Goal: Task Accomplishment & Management: Complete application form

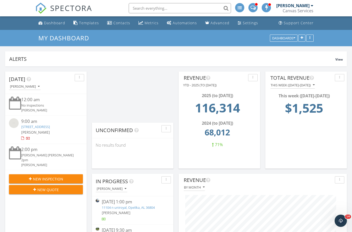
scroll to position [927, 353]
click at [151, 10] on input "text" at bounding box center [180, 8] width 102 height 10
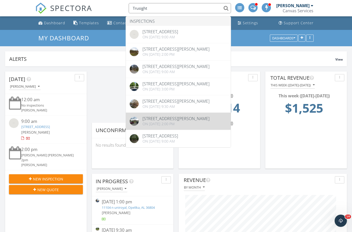
type input "Trusight"
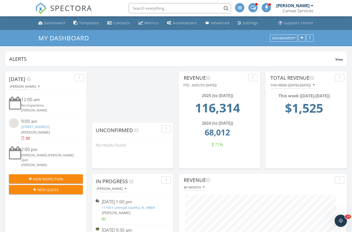
click at [169, 9] on input "text" at bounding box center [180, 8] width 102 height 10
click at [170, 4] on input "Trusight" at bounding box center [180, 8] width 102 height 10
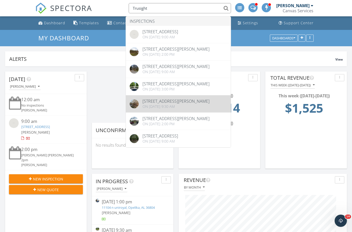
type input "Trusight"
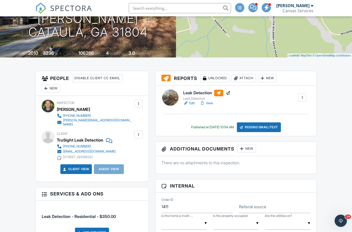
scroll to position [79, 0]
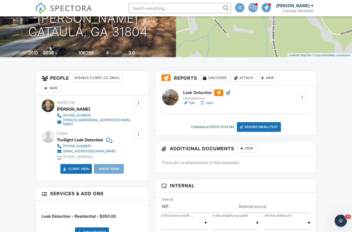
click at [183, 98] on div "Leak Detection Leak Detection Edit View Copy Reinspection Report View Log RRB L…" at bounding box center [244, 98] width 129 height 16
click at [176, 99] on div at bounding box center [170, 97] width 16 height 16
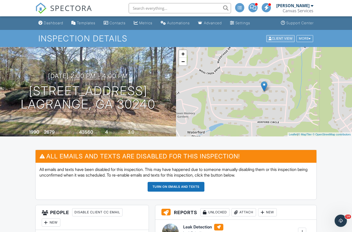
click at [279, 37] on div "Client View" at bounding box center [280, 38] width 28 height 7
click at [79, 8] on span "SPECTORA" at bounding box center [71, 8] width 42 height 11
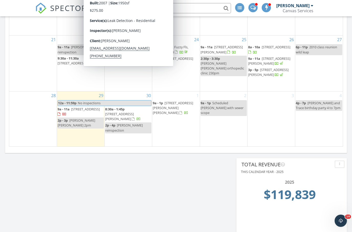
scroll to position [586, 0]
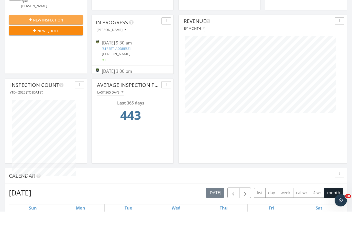
scroll to position [159, 0]
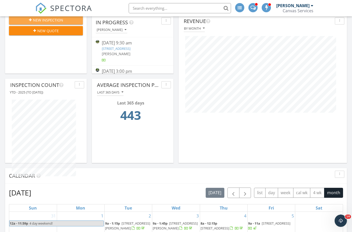
click at [59, 22] on button "New Inspection" at bounding box center [46, 19] width 74 height 9
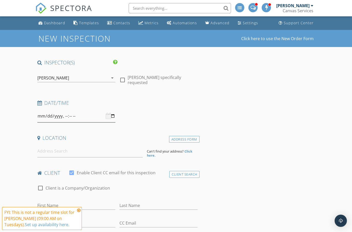
click at [76, 116] on input "datetime-local" at bounding box center [76, 116] width 78 height 13
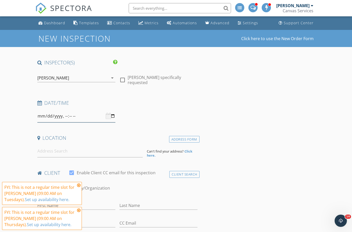
click at [89, 115] on input "datetime-local" at bounding box center [76, 116] width 78 height 13
type input "2025-10-02T08:30"
click at [71, 148] on input at bounding box center [89, 151] width 105 height 13
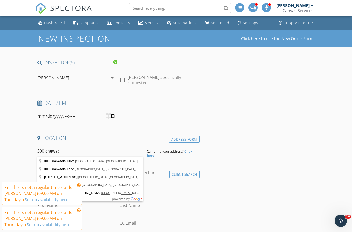
type input "300 Chewacla Drive, Auburn, AL, USA"
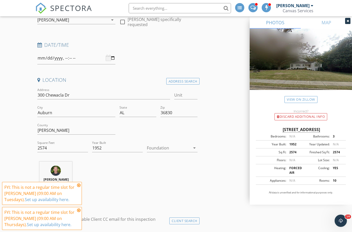
scroll to position [59, 0]
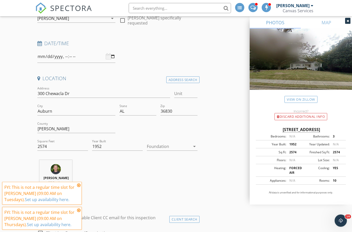
click at [79, 188] on icon at bounding box center [79, 186] width 4 height 4
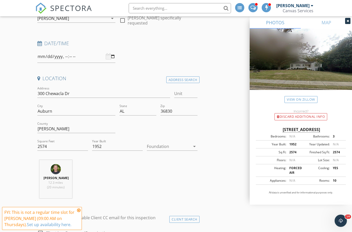
click at [79, 213] on icon at bounding box center [79, 211] width 4 height 4
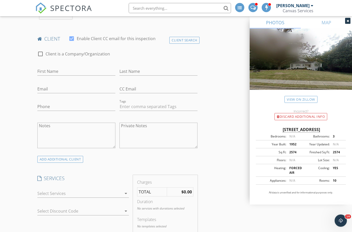
scroll to position [239, 0]
click at [69, 71] on input "First Name" at bounding box center [76, 71] width 78 height 8
type input "Emily"
type input "Wakefield"
type input "ejwakefield@gmail.com"
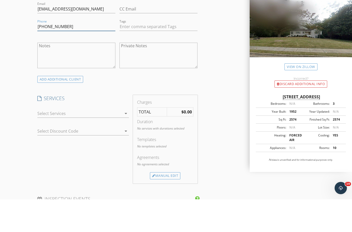
scroll to position [287, 0]
type input "214-213-77271"
click at [75, 142] on div at bounding box center [79, 146] width 85 height 8
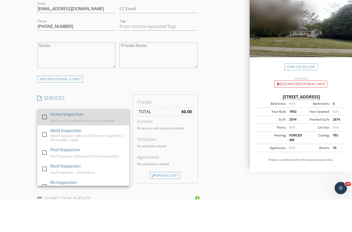
click at [76, 144] on div "Home Inspection" at bounding box center [66, 147] width 33 height 6
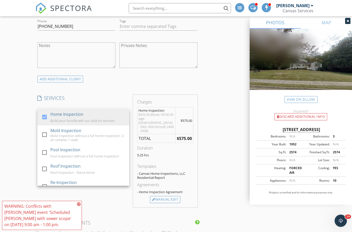
click at [27, 124] on div "New Inspection Click here to use the New Order Form INSPECTOR(S) check_box Brya…" at bounding box center [176, 217] width 352 height 1015
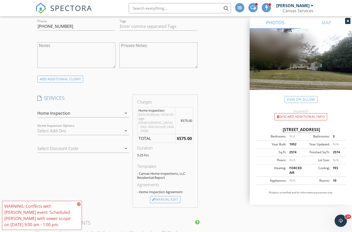
click at [72, 134] on div at bounding box center [79, 131] width 85 height 8
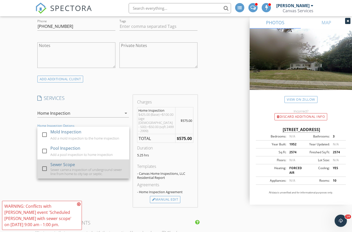
click at [68, 166] on div "Sewer Scope" at bounding box center [62, 165] width 25 height 6
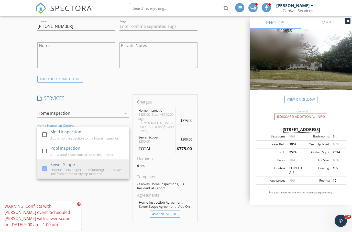
click at [23, 141] on div "New Inspection Click here to use the New Order Form INSPECTOR(S) check_box Brya…" at bounding box center [176, 224] width 352 height 1029
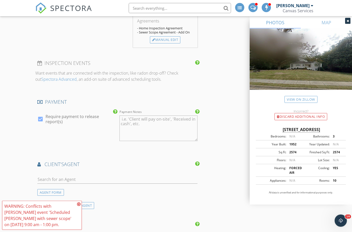
scroll to position [496, 0]
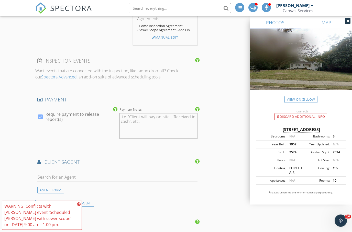
click at [79, 207] on icon at bounding box center [79, 204] width 4 height 4
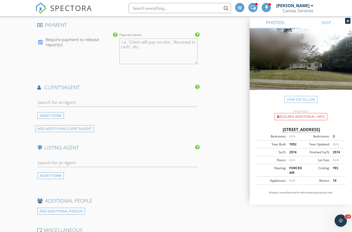
scroll to position [571, 0]
click at [78, 100] on input "text" at bounding box center [117, 103] width 160 height 8
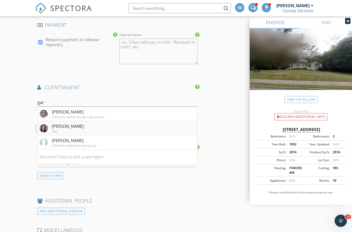
type input "gar"
click at [71, 123] on div "Elizabeth Garrett" at bounding box center [68, 126] width 32 height 6
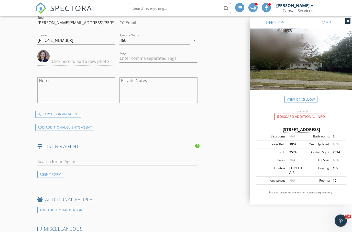
scroll to position [690, 0]
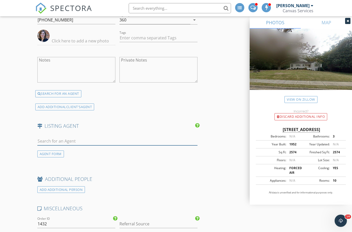
click at [68, 137] on input "text" at bounding box center [117, 141] width 160 height 8
type input "G"
click at [46, 151] on div "AGENT FORM" at bounding box center [50, 154] width 27 height 7
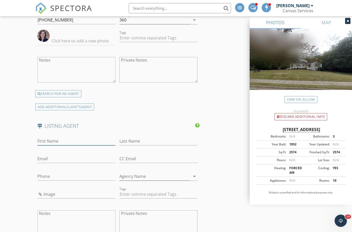
click at [52, 137] on input "First Name" at bounding box center [76, 141] width 78 height 8
type input "Ginger"
type input "Hartfield"
click at [68, 173] on input "Phone" at bounding box center [76, 177] width 78 height 8
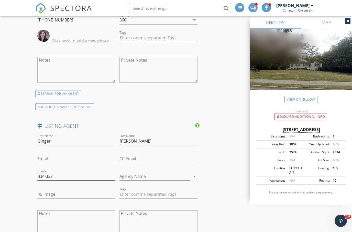
click at [71, 173] on input "334-332" at bounding box center [76, 177] width 78 height 8
type input "334-332-2076"
click at [57, 155] on input "Email" at bounding box center [76, 159] width 78 height 8
click at [66, 155] on input "Gingergary" at bounding box center [76, 159] width 78 height 8
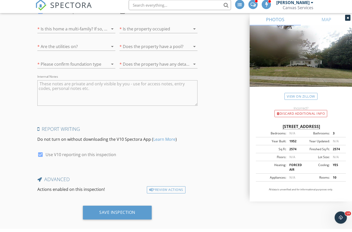
scroll to position [1006, 0]
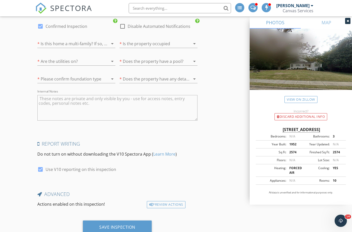
type input "Gingergary@kw.com"
click at [74, 102] on textarea "Internal Notes" at bounding box center [117, 108] width 160 height 26
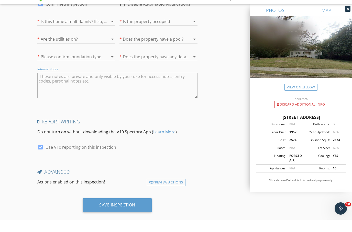
scroll to position [1017, 0]
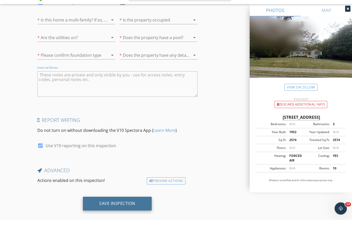
click at [129, 209] on div "Save Inspection" at bounding box center [117, 216] width 69 height 14
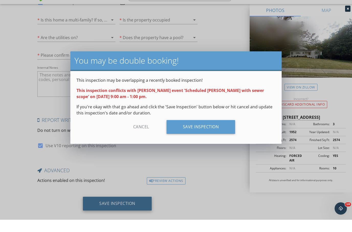
scroll to position [997, 0]
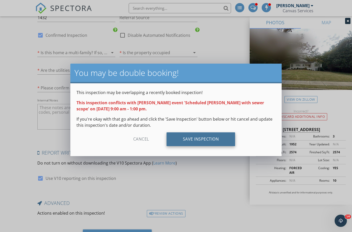
click at [201, 140] on div "Save Inspection" at bounding box center [201, 140] width 69 height 14
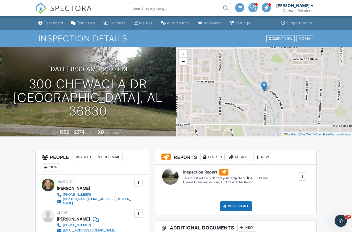
click at [147, 13] on input "text" at bounding box center [180, 8] width 102 height 10
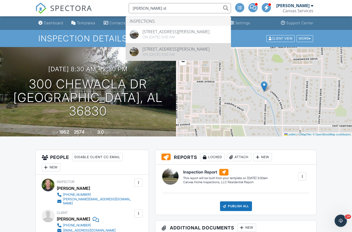
type input "[PERSON_NAME] st"
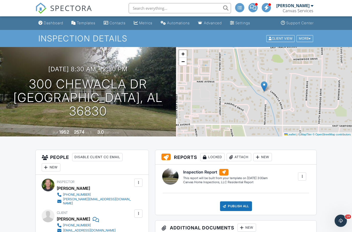
click at [149, 5] on input "text" at bounding box center [180, 8] width 102 height 10
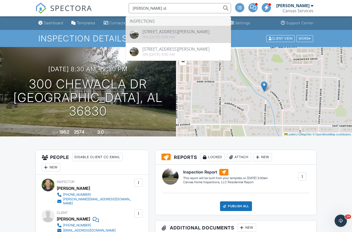
type input "Lewis st"
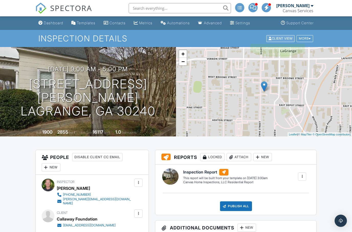
click at [285, 37] on div "Client View" at bounding box center [280, 38] width 28 height 7
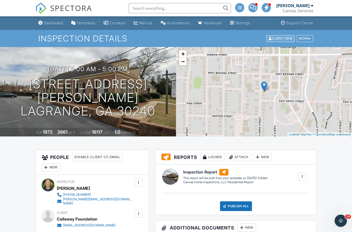
click at [285, 37] on div "Client View" at bounding box center [280, 38] width 28 height 7
click at [287, 37] on div "Client View" at bounding box center [280, 38] width 28 height 7
